Goal: Information Seeking & Learning: Learn about a topic

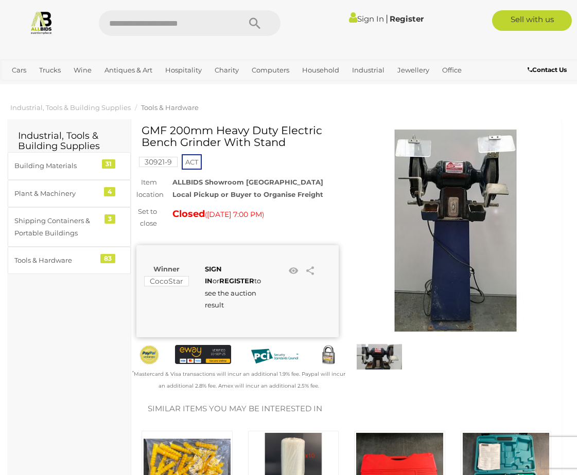
click at [460, 258] on img at bounding box center [455, 231] width 202 height 202
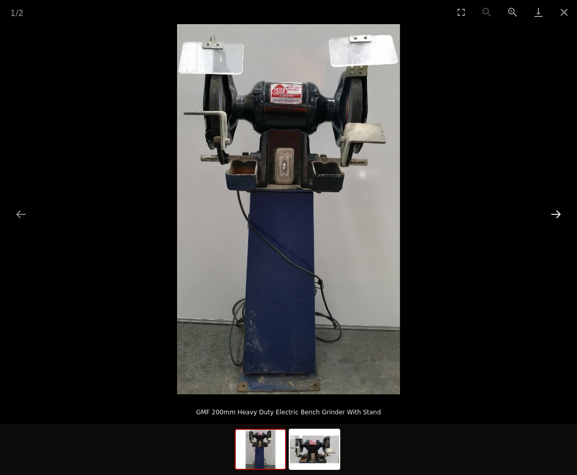
click at [554, 213] on button "Next slide" at bounding box center [556, 214] width 22 height 20
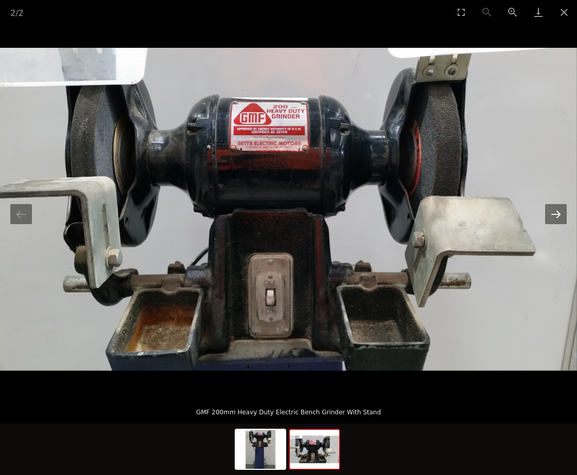
click at [554, 214] on button "Next slide" at bounding box center [556, 214] width 22 height 20
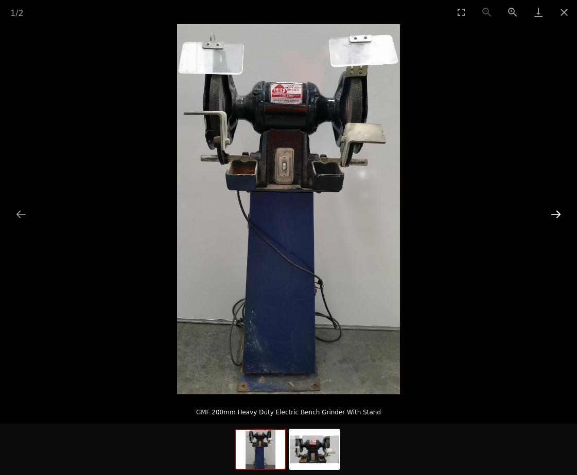
click at [554, 214] on button "Next slide" at bounding box center [556, 214] width 22 height 20
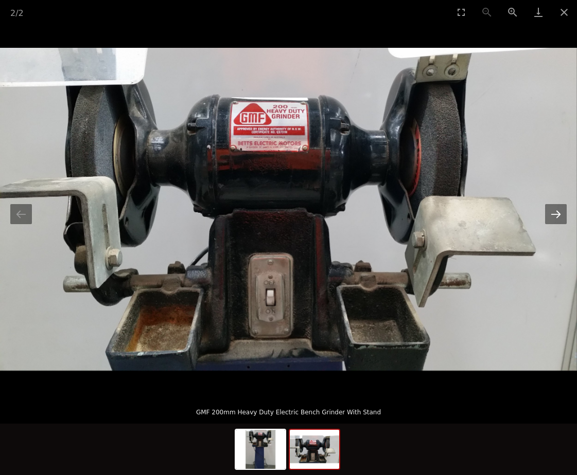
click at [554, 214] on button "Next slide" at bounding box center [556, 214] width 22 height 20
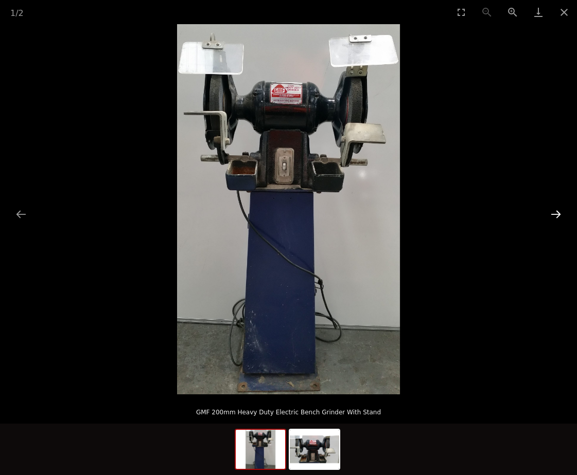
click at [554, 214] on button "Next slide" at bounding box center [556, 214] width 22 height 20
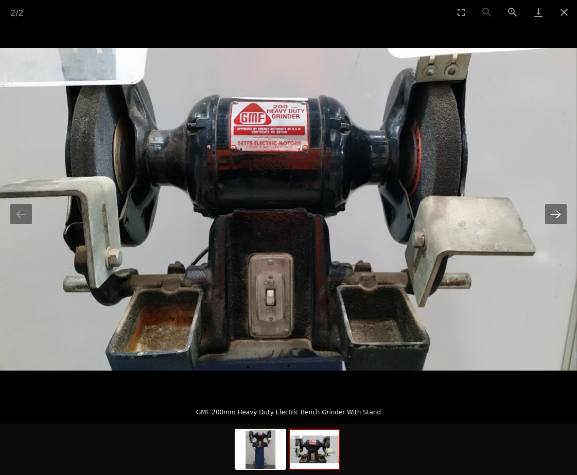
click at [554, 214] on button "Next slide" at bounding box center [556, 214] width 22 height 20
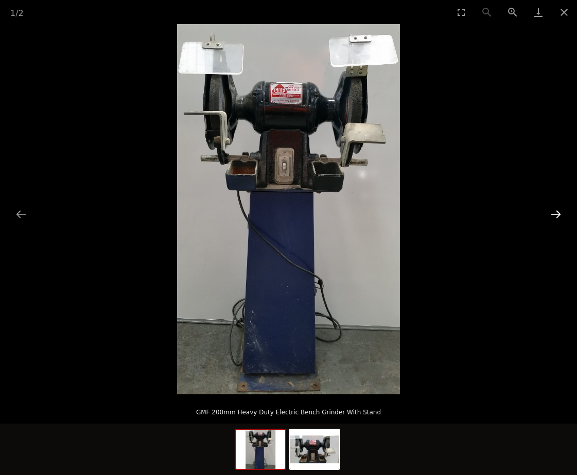
click at [554, 214] on button "Next slide" at bounding box center [556, 214] width 22 height 20
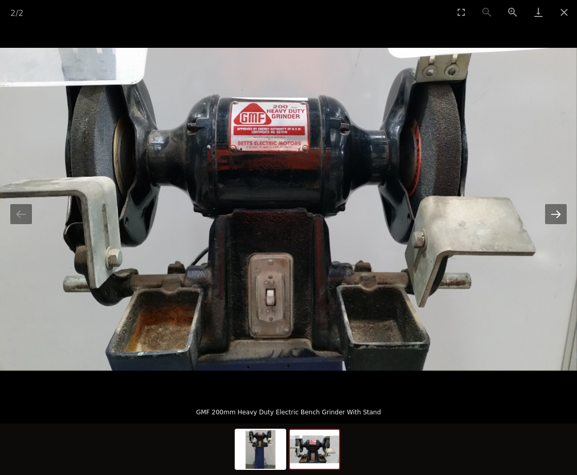
click at [554, 214] on button "Next slide" at bounding box center [556, 214] width 22 height 20
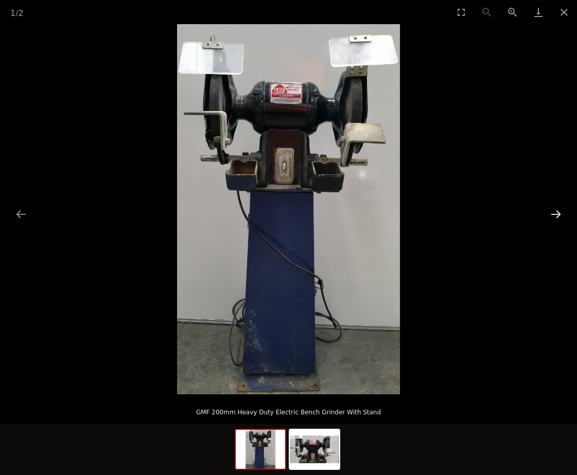
click at [555, 214] on button "Next slide" at bounding box center [556, 214] width 22 height 20
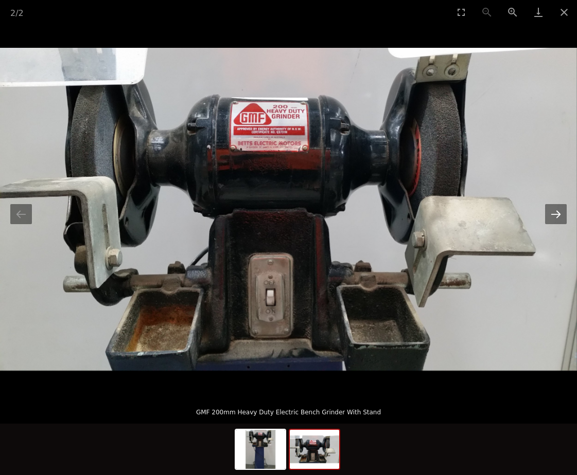
click at [555, 214] on button "Next slide" at bounding box center [556, 214] width 22 height 20
